Goal: Information Seeking & Learning: Understand process/instructions

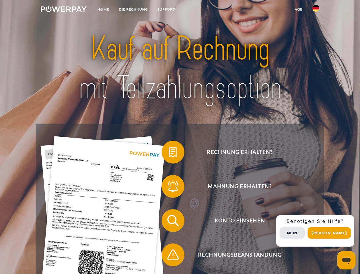
click at [64, 10] on img at bounding box center [64, 9] width 46 height 6
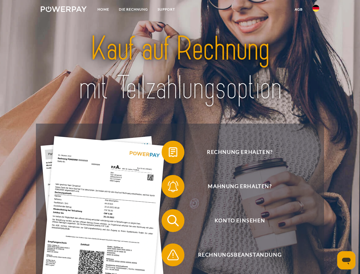
click at [316, 10] on img at bounding box center [315, 8] width 7 height 7
click at [298, 9] on link "agb" at bounding box center [299, 9] width 18 height 10
click at [169, 153] on span at bounding box center [164, 152] width 28 height 28
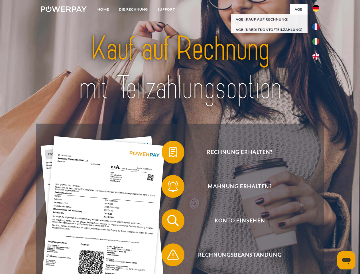
click at [169, 187] on span at bounding box center [164, 186] width 28 height 28
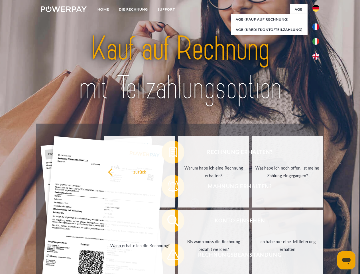
click at [178, 221] on link "Bis wann muss die Rechnung bezahlt werden?" at bounding box center [213, 244] width 71 height 71
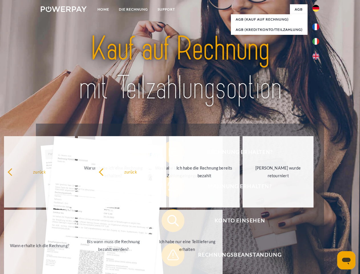
click at [169, 256] on span at bounding box center [164, 254] width 28 height 28
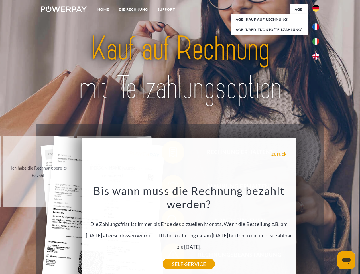
click at [317, 231] on div "Rechnung erhalten? Mahnung erhalten? Konto einsehen" at bounding box center [180, 237] width 288 height 228
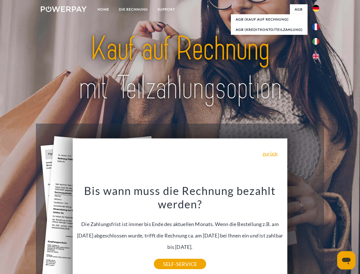
click at [303, 232] on span "Konto einsehen" at bounding box center [240, 220] width 140 height 23
click at [331, 233] on header "Home DIE RECHNUNG SUPPORT" at bounding box center [180, 197] width 360 height 394
